Goal: Leave review/rating: Leave review/rating

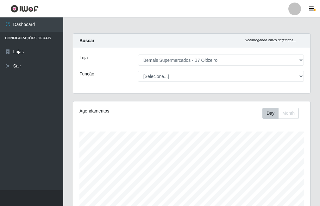
select select "411"
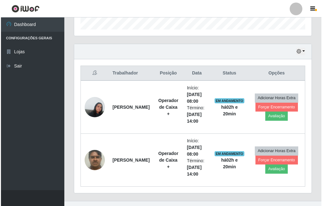
scroll to position [131, 237]
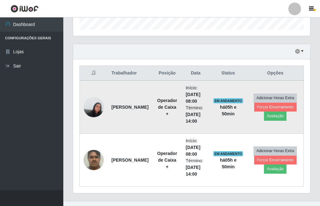
click at [96, 111] on img at bounding box center [94, 106] width 20 height 27
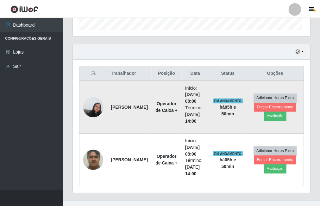
scroll to position [131, 234]
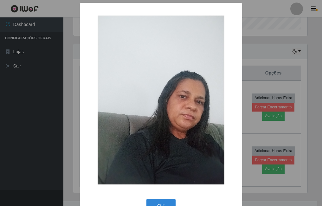
click at [264, 48] on div "× OK Cancel" at bounding box center [161, 103] width 322 height 206
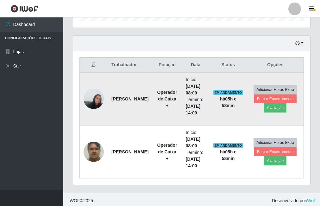
scroll to position [208, 0]
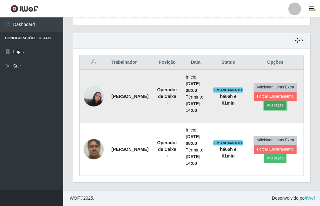
click at [277, 108] on button "Avaliação" at bounding box center [275, 105] width 22 height 9
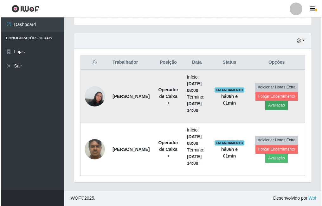
scroll to position [131, 234]
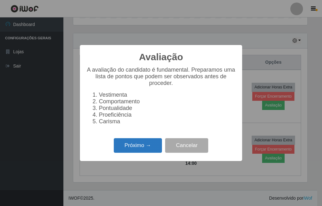
click at [143, 145] on button "Próximo →" at bounding box center [138, 145] width 48 height 15
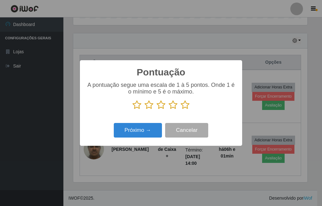
scroll to position [316631, 316529]
drag, startPoint x: 179, startPoint y: 108, endPoint x: 186, endPoint y: 105, distance: 7.7
click at [186, 105] on p at bounding box center [161, 105] width 150 height 10
click at [184, 106] on icon at bounding box center [185, 105] width 9 height 10
click at [181, 110] on input "radio" at bounding box center [181, 110] width 0 height 0
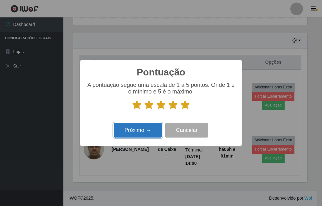
click at [134, 132] on button "Próximo →" at bounding box center [138, 130] width 48 height 15
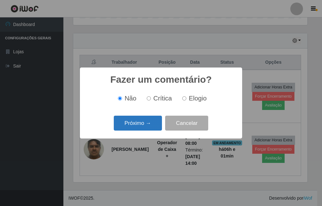
click at [141, 124] on button "Próximo →" at bounding box center [138, 123] width 48 height 15
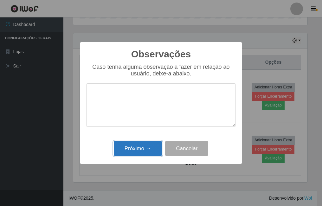
click at [140, 146] on button "Próximo →" at bounding box center [138, 148] width 48 height 15
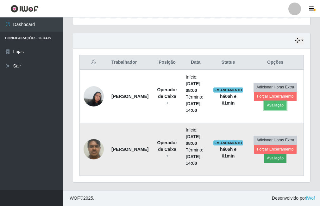
scroll to position [131, 237]
click at [282, 158] on button "Avaliação" at bounding box center [275, 158] width 22 height 9
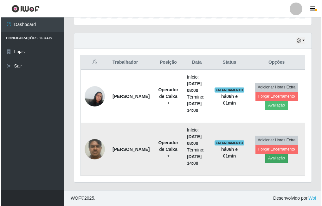
scroll to position [131, 234]
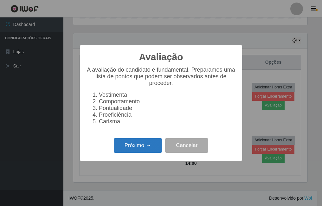
click at [150, 153] on button "Próximo →" at bounding box center [138, 145] width 48 height 15
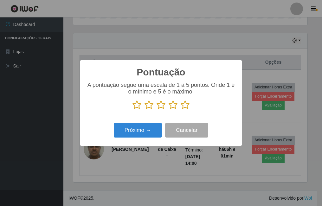
scroll to position [316631, 316529]
click at [186, 105] on icon at bounding box center [185, 105] width 9 height 10
click at [181, 110] on input "radio" at bounding box center [181, 110] width 0 height 0
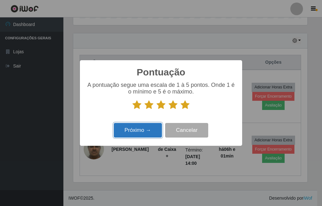
click at [146, 133] on button "Próximo →" at bounding box center [138, 130] width 48 height 15
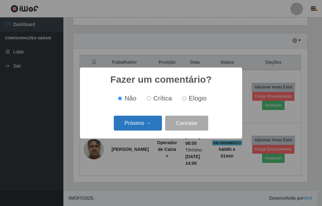
click at [150, 130] on button "Próximo →" at bounding box center [138, 123] width 48 height 15
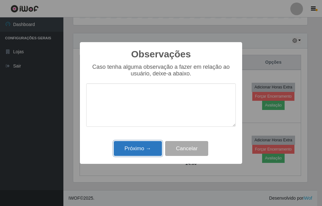
click at [149, 150] on button "Próximo →" at bounding box center [138, 148] width 48 height 15
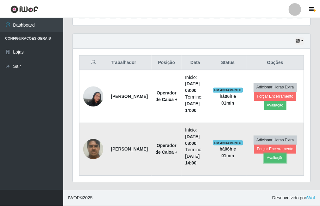
scroll to position [131, 237]
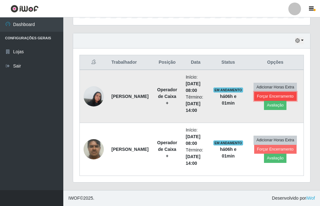
click at [272, 95] on button "Forçar Encerramento" at bounding box center [275, 96] width 42 height 9
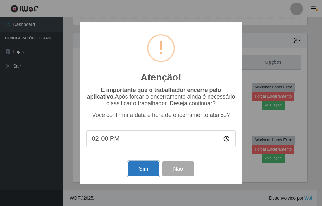
click at [146, 168] on button "Sim" at bounding box center [143, 168] width 31 height 15
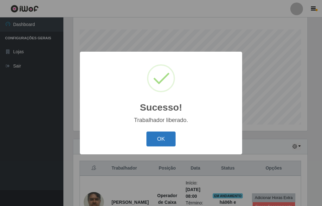
click at [158, 140] on button "OK" at bounding box center [160, 138] width 29 height 15
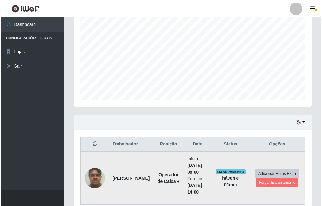
scroll to position [155, 0]
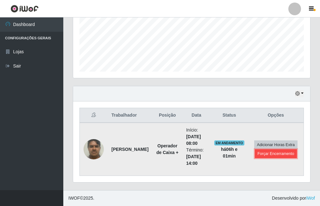
click at [267, 156] on button "Forçar Encerramento" at bounding box center [276, 153] width 42 height 9
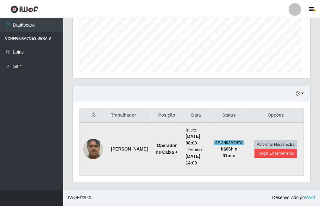
scroll to position [131, 234]
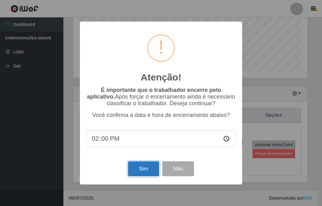
click at [140, 173] on button "Sim" at bounding box center [143, 168] width 31 height 15
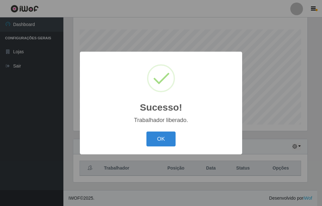
drag, startPoint x: 162, startPoint y: 136, endPoint x: 160, endPoint y: 147, distance: 10.6
click at [163, 136] on button "OK" at bounding box center [160, 138] width 29 height 15
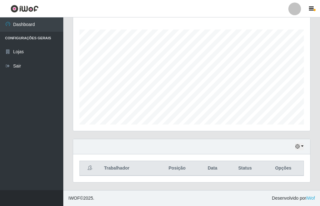
scroll to position [0, 0]
